Goal: Transaction & Acquisition: Download file/media

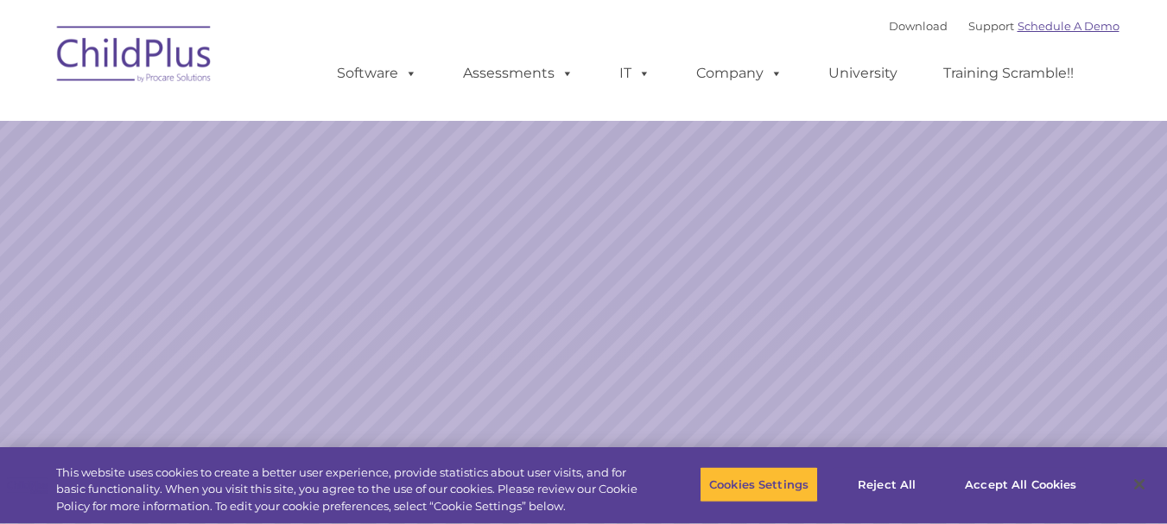
select select "MEDIUM"
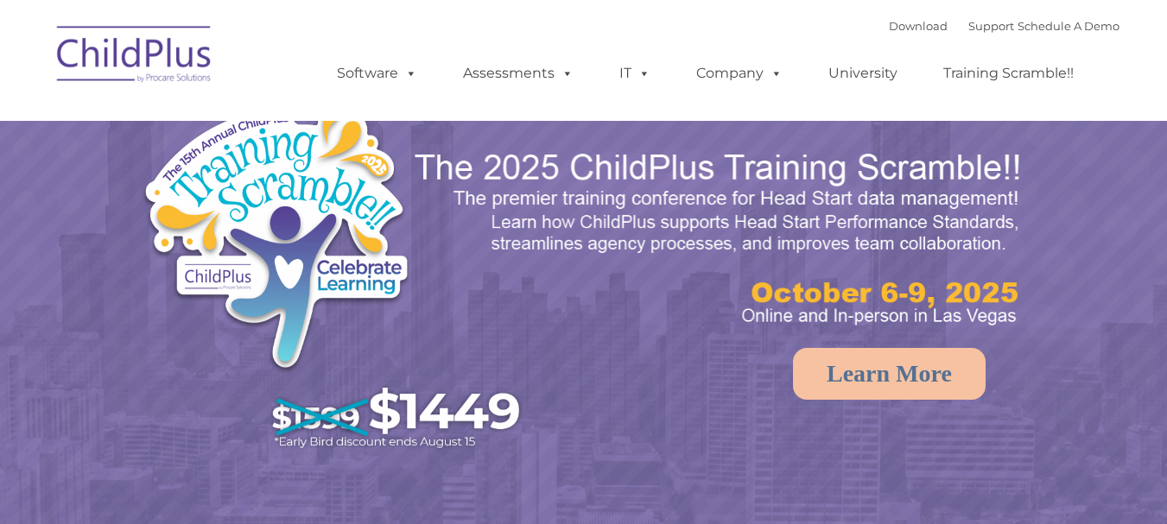
select select "MEDIUM"
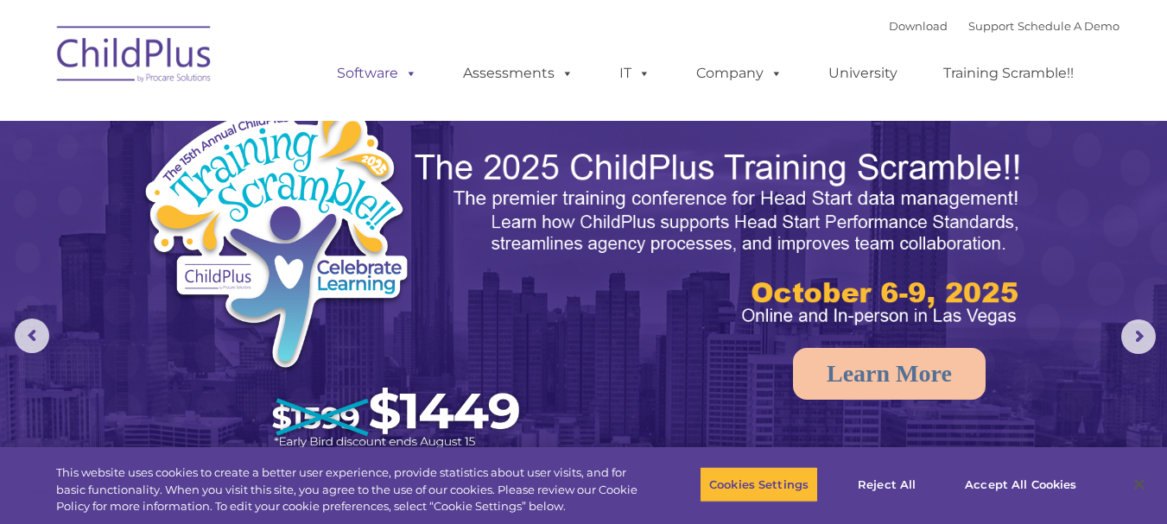
click at [353, 76] on link "Software" at bounding box center [377, 73] width 115 height 35
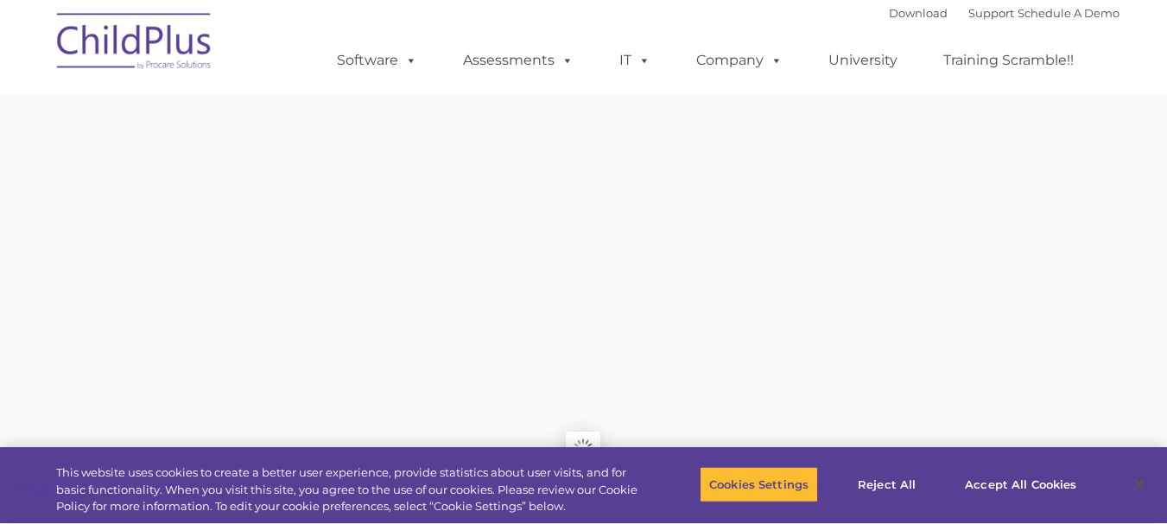
type input ""
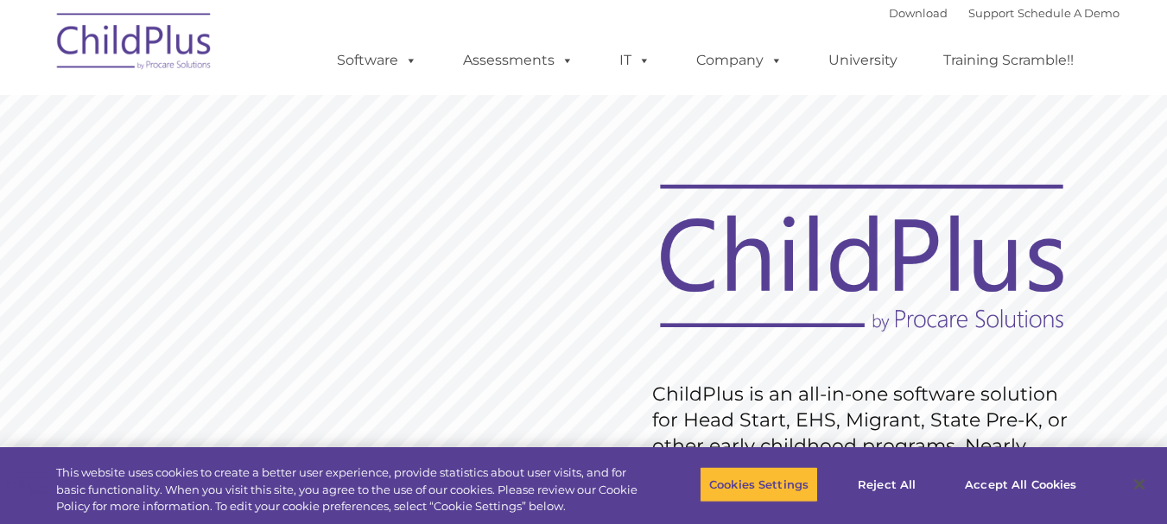
click at [889, 22] on div "Download Support | Schedule A Demo " at bounding box center [1004, 13] width 231 height 26
click at [889, 11] on link "Download" at bounding box center [918, 13] width 59 height 14
